Goal: Task Accomplishment & Management: Use online tool/utility

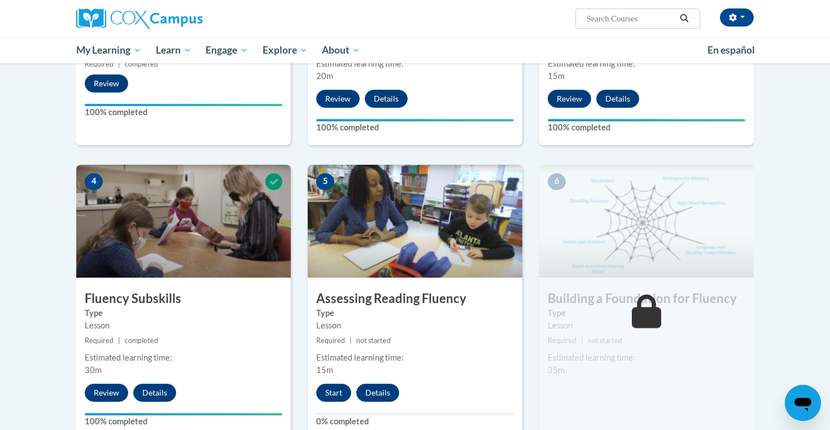
scroll to position [412, 0]
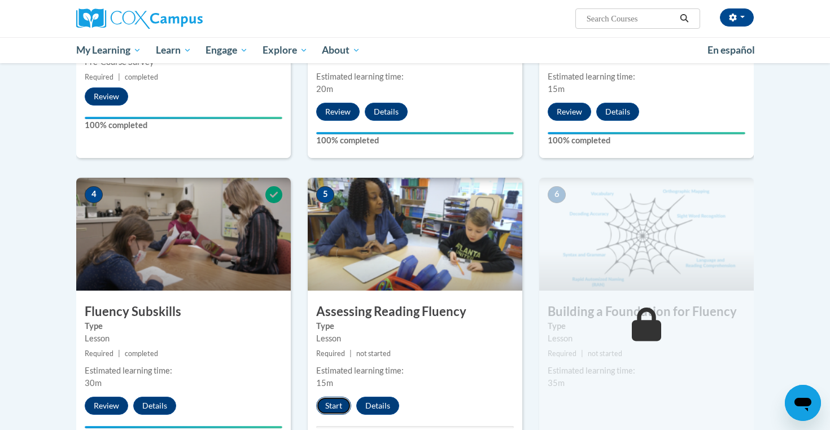
click at [323, 404] on button "Start" at bounding box center [333, 406] width 35 height 18
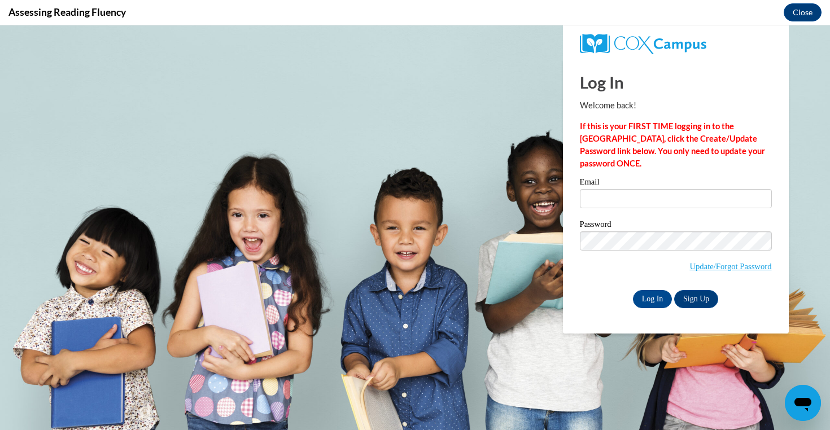
scroll to position [0, 0]
click at [620, 191] on input "Email" at bounding box center [676, 198] width 192 height 19
type input "[EMAIL_ADDRESS][DOMAIN_NAME]"
click at [659, 300] on input "Log In" at bounding box center [653, 299] width 40 height 18
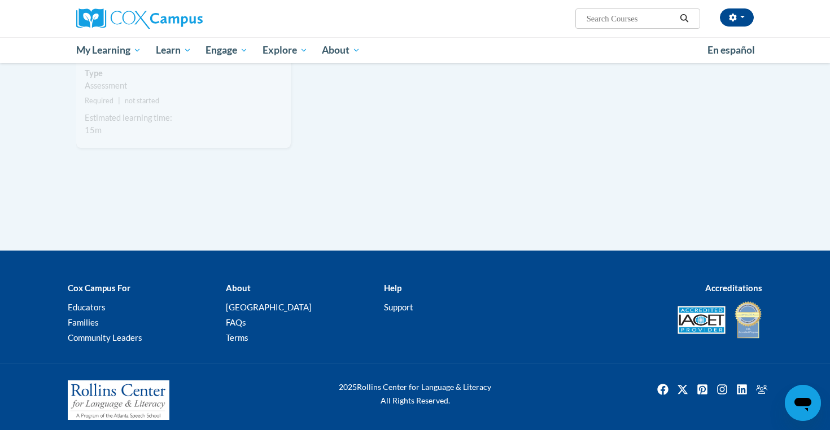
scroll to position [565, 0]
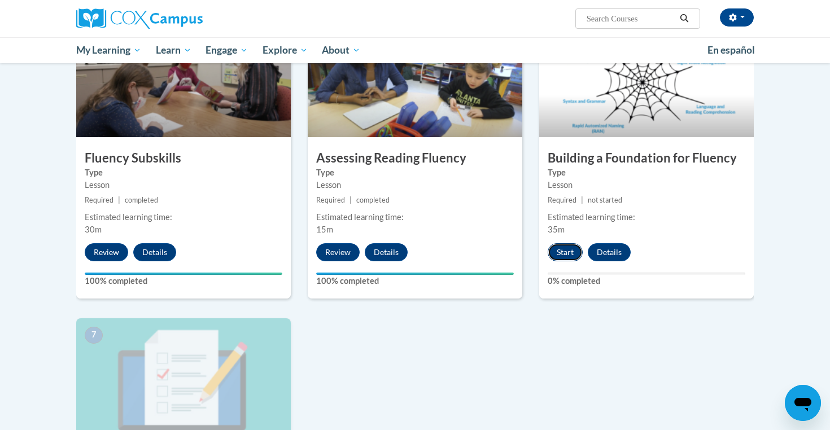
click at [565, 256] on button "Start" at bounding box center [565, 252] width 35 height 18
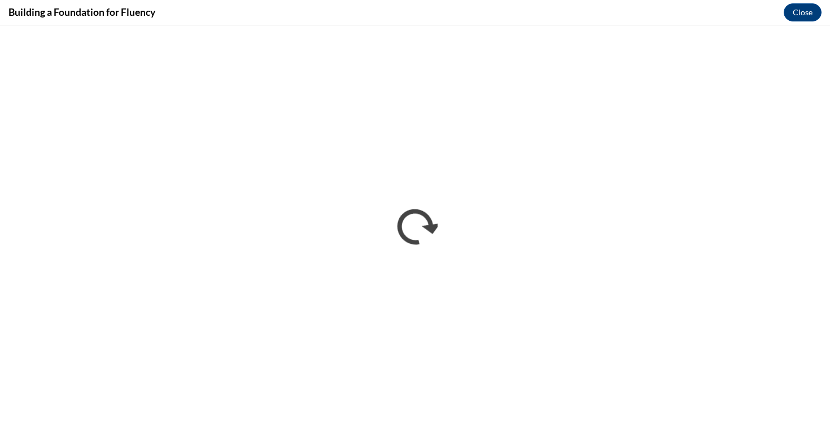
scroll to position [0, 0]
